Goal: Information Seeking & Learning: Learn about a topic

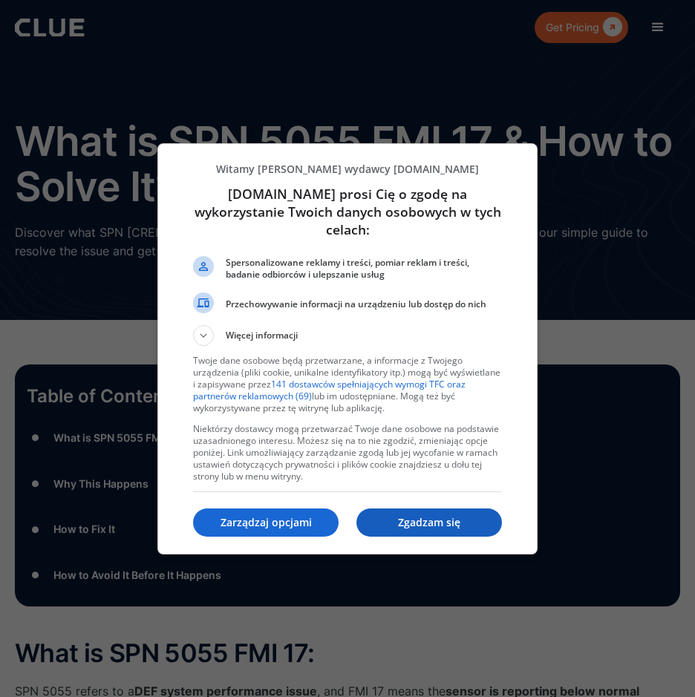
click at [429, 515] on p "Zgadzam się" at bounding box center [428, 522] width 145 height 15
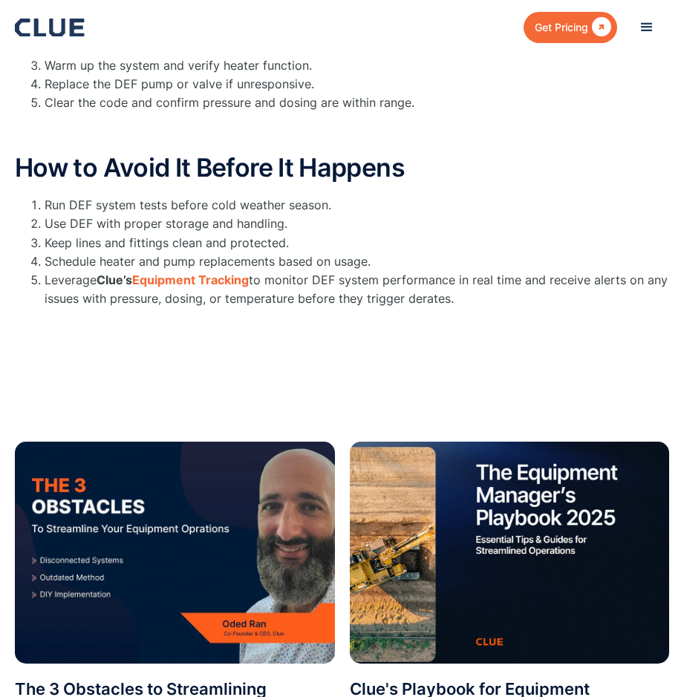
scroll to position [668, 0]
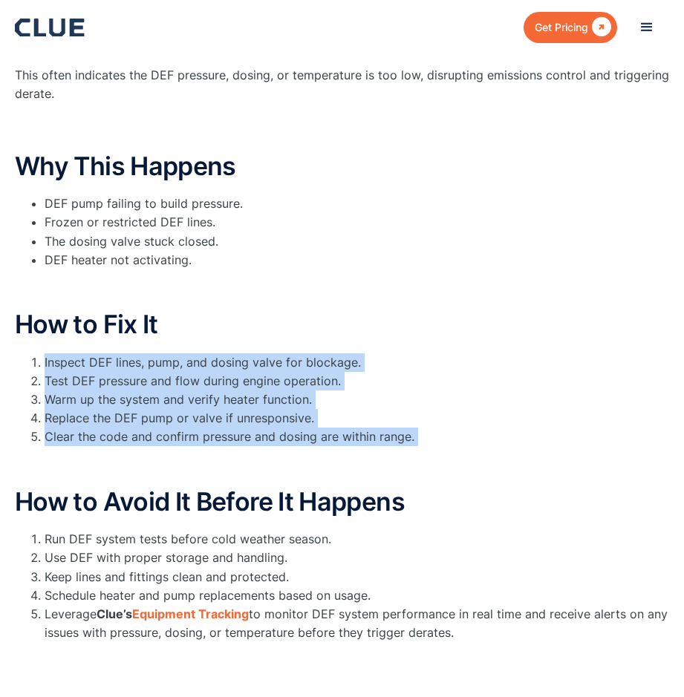
drag, startPoint x: 42, startPoint y: 358, endPoint x: 102, endPoint y: 468, distance: 125.9
click at [102, 468] on div "How to Fix It Inspect DEF lines, pump, and dosing valve for blockage. Test DEF …" at bounding box center [342, 391] width 654 height 163
copy div "Inspect DEF lines, pump, and dosing valve for blockage. Test DEF pressure and f…"
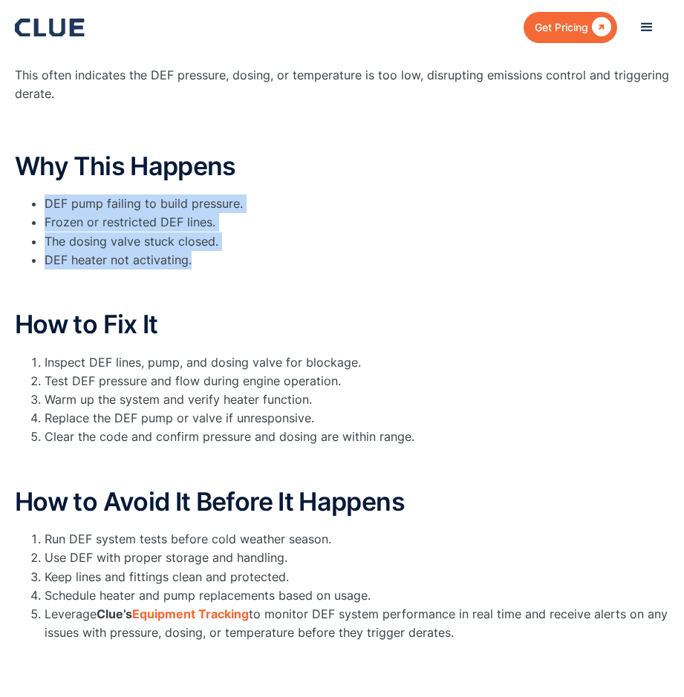
drag, startPoint x: 40, startPoint y: 195, endPoint x: 197, endPoint y: 261, distance: 170.4
click at [197, 261] on ul "DEF pump failing to build pressure. Frozen or restricted DEF lines. The dosing …" at bounding box center [342, 231] width 654 height 75
copy ul "DEF pump failing to build pressure. Frozen or restricted DEF lines. The dosing …"
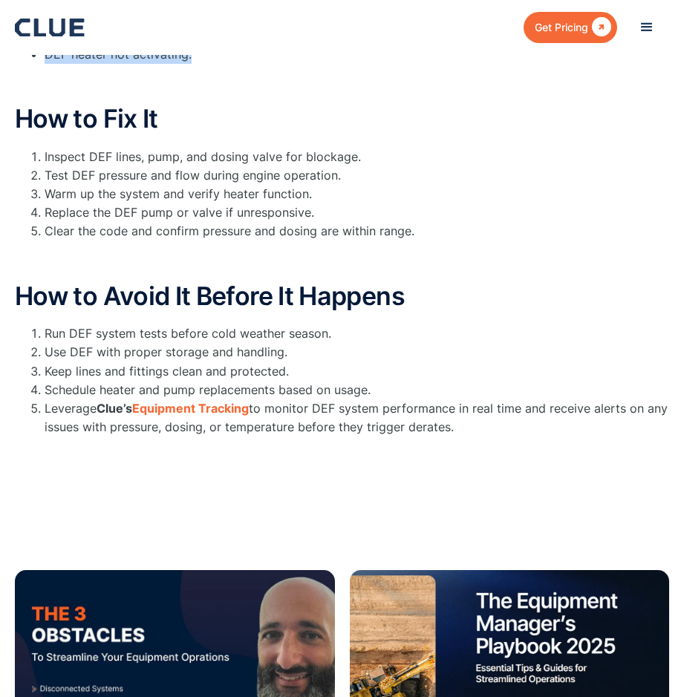
scroll to position [965, 0]
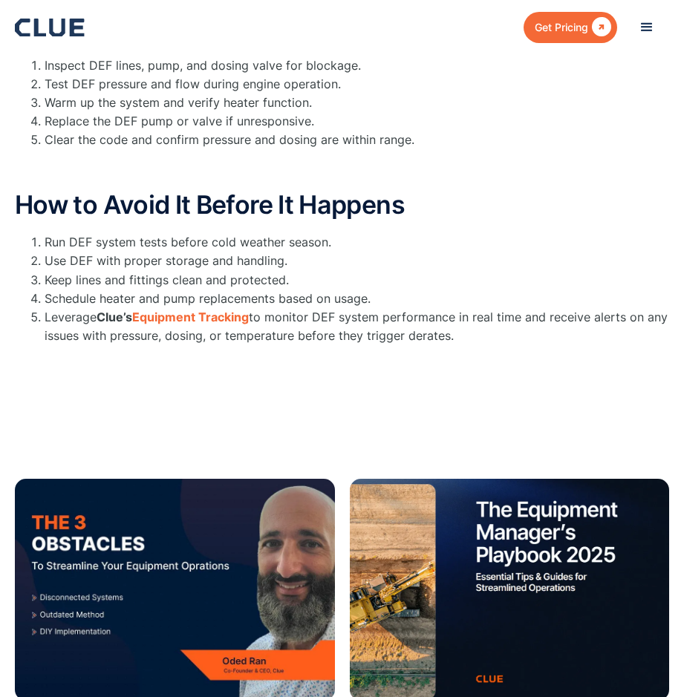
drag, startPoint x: 44, startPoint y: 236, endPoint x: 572, endPoint y: 356, distance: 541.3
click at [572, 356] on div "What is SPN 5055 FMI 17: SPN 5055 refers to a DEF system performance issue , an…" at bounding box center [342, 28] width 654 height 738
copy ol "Run DEF system tests before cold weather season. Use DEF with proper storage an…"
